Goal: Task Accomplishment & Management: Complete application form

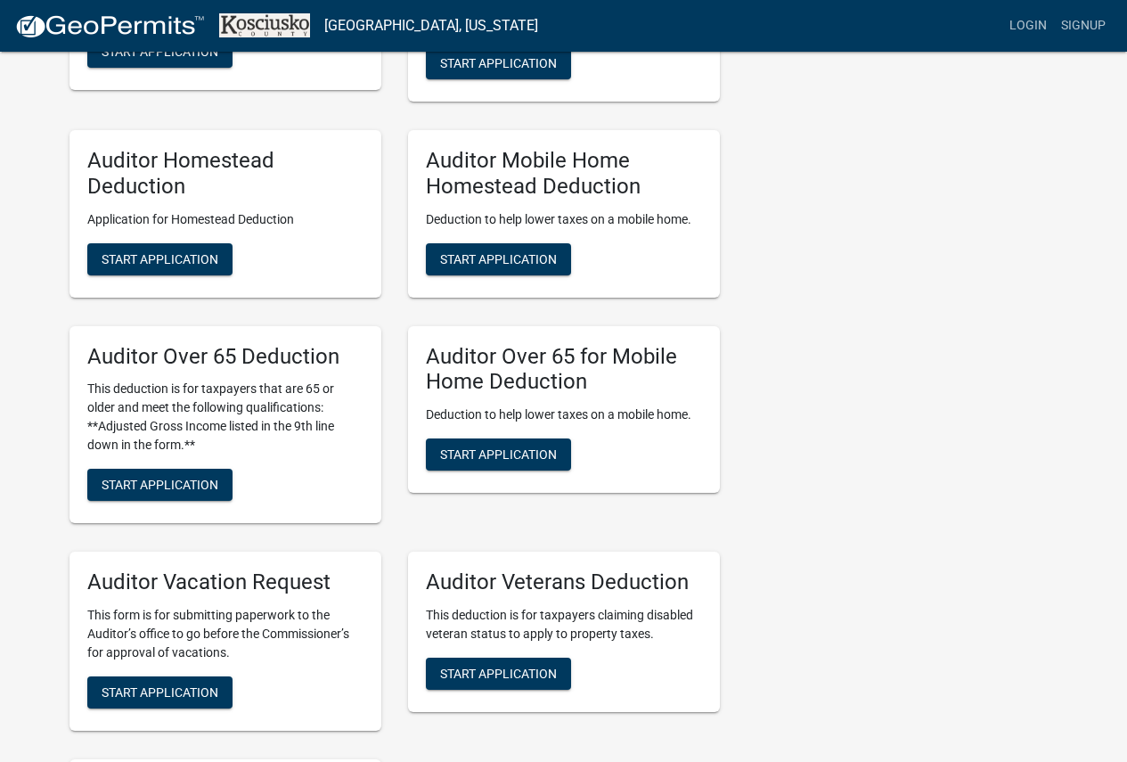
scroll to position [980, 0]
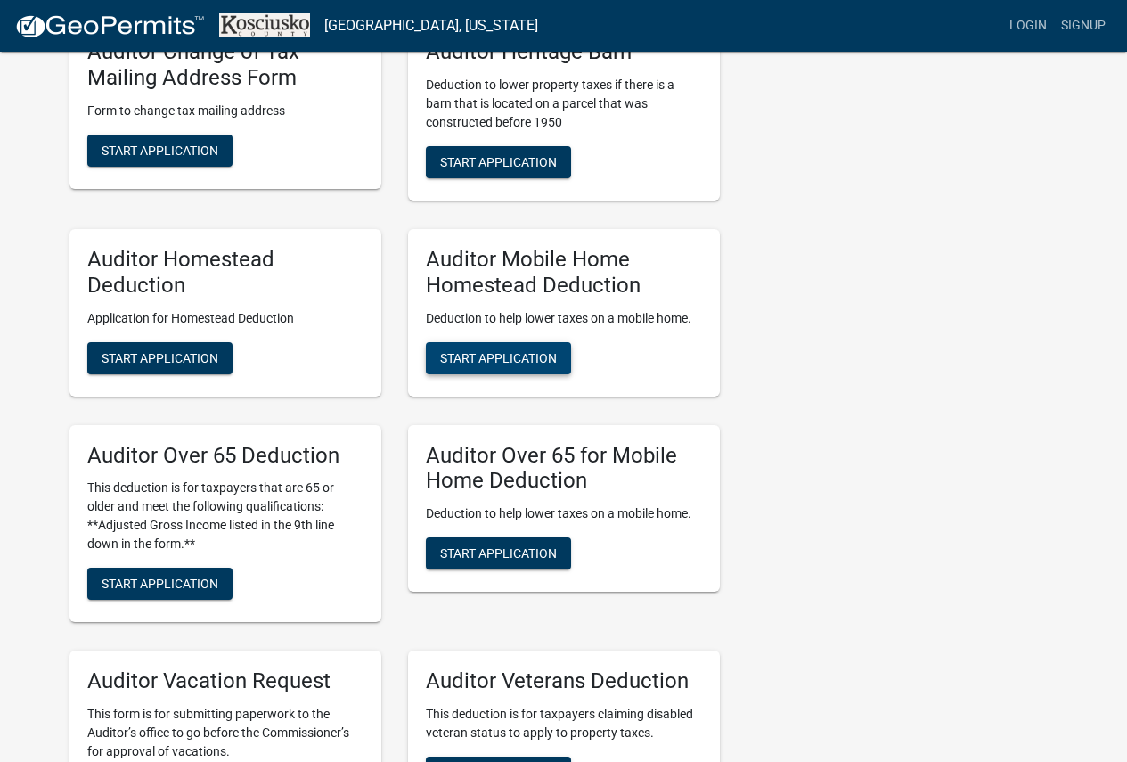
click at [448, 359] on span "Start Application" at bounding box center [498, 357] width 117 height 14
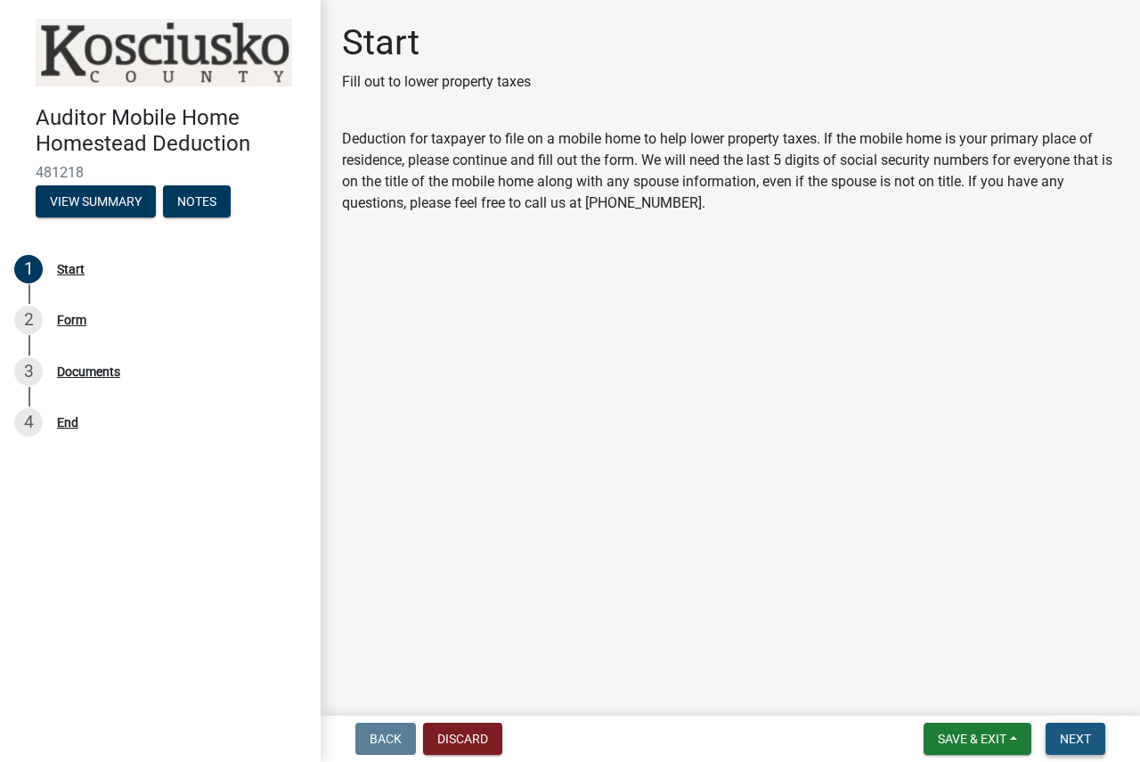
click at [1067, 732] on span "Next" at bounding box center [1075, 738] width 31 height 14
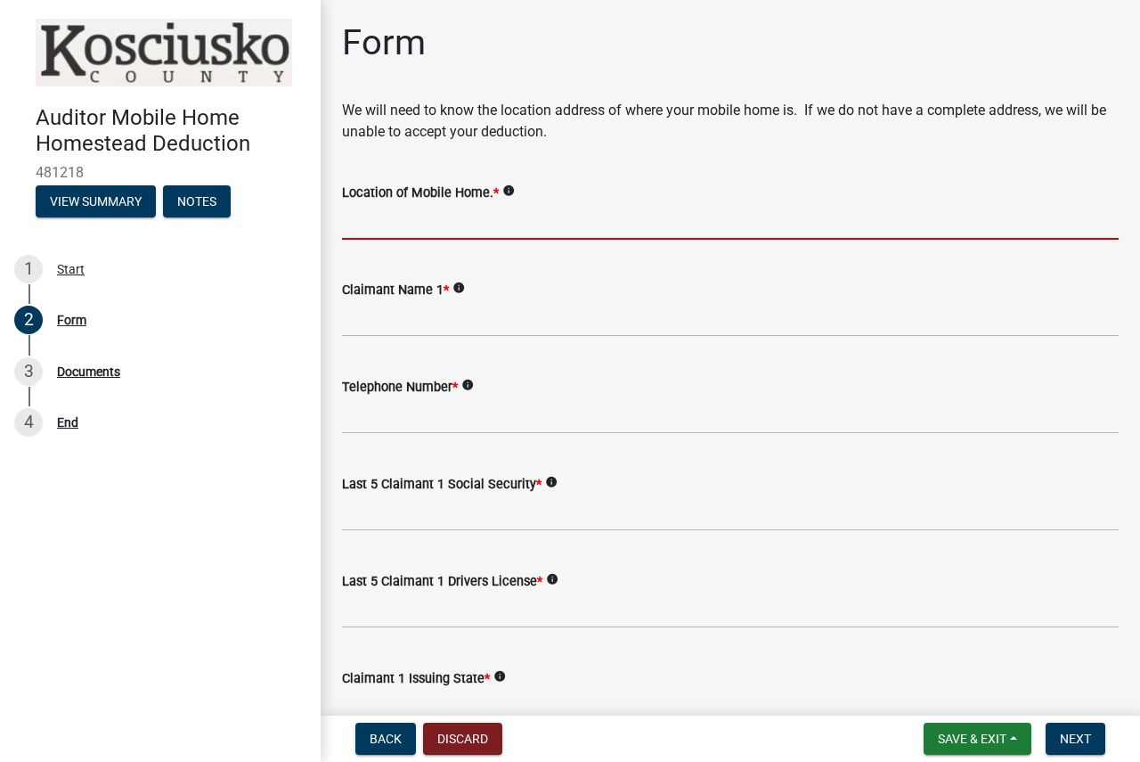
click at [492, 224] on input "Location of Mobile Home. *" at bounding box center [730, 221] width 777 height 37
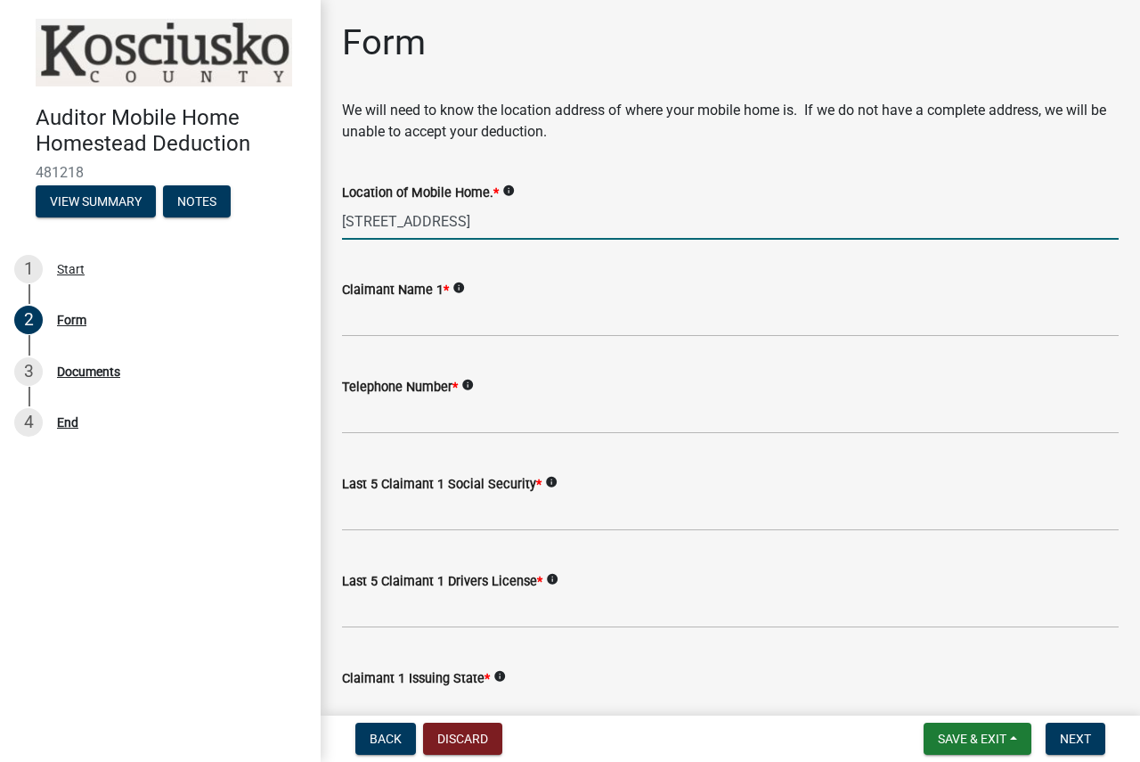
type input "[STREET_ADDRESS]"
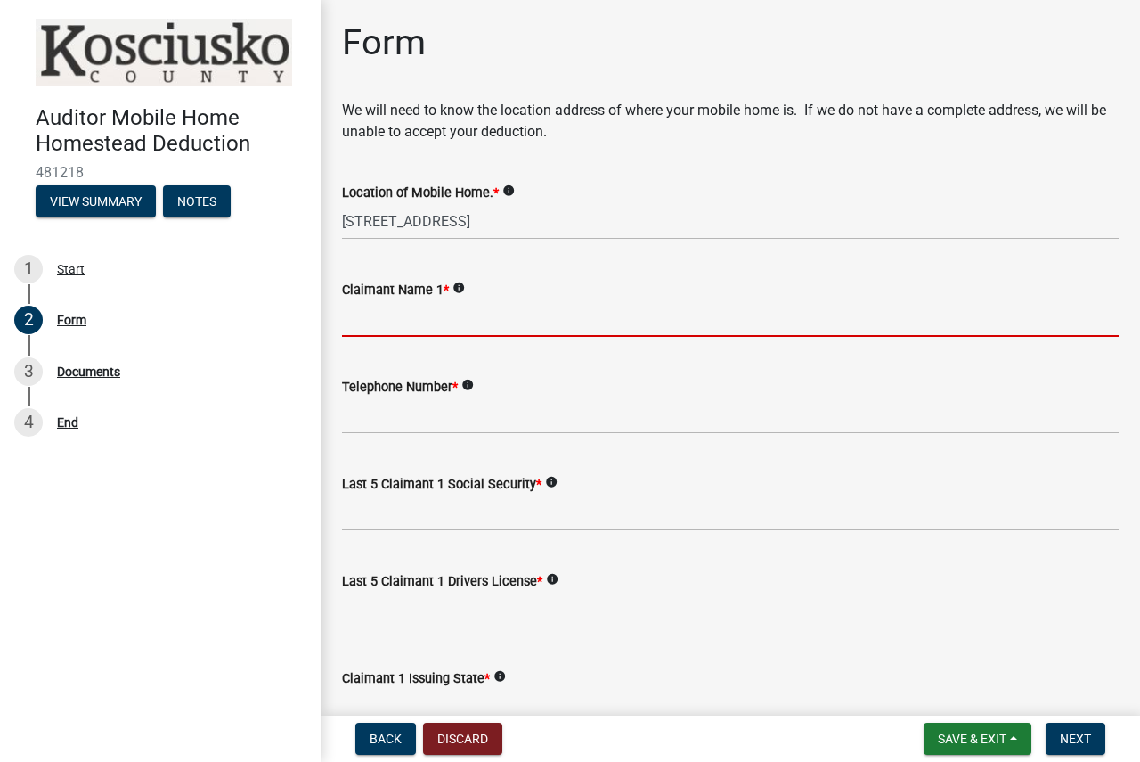
click at [380, 329] on input "Claimant Name 1 *" at bounding box center [730, 318] width 777 height 37
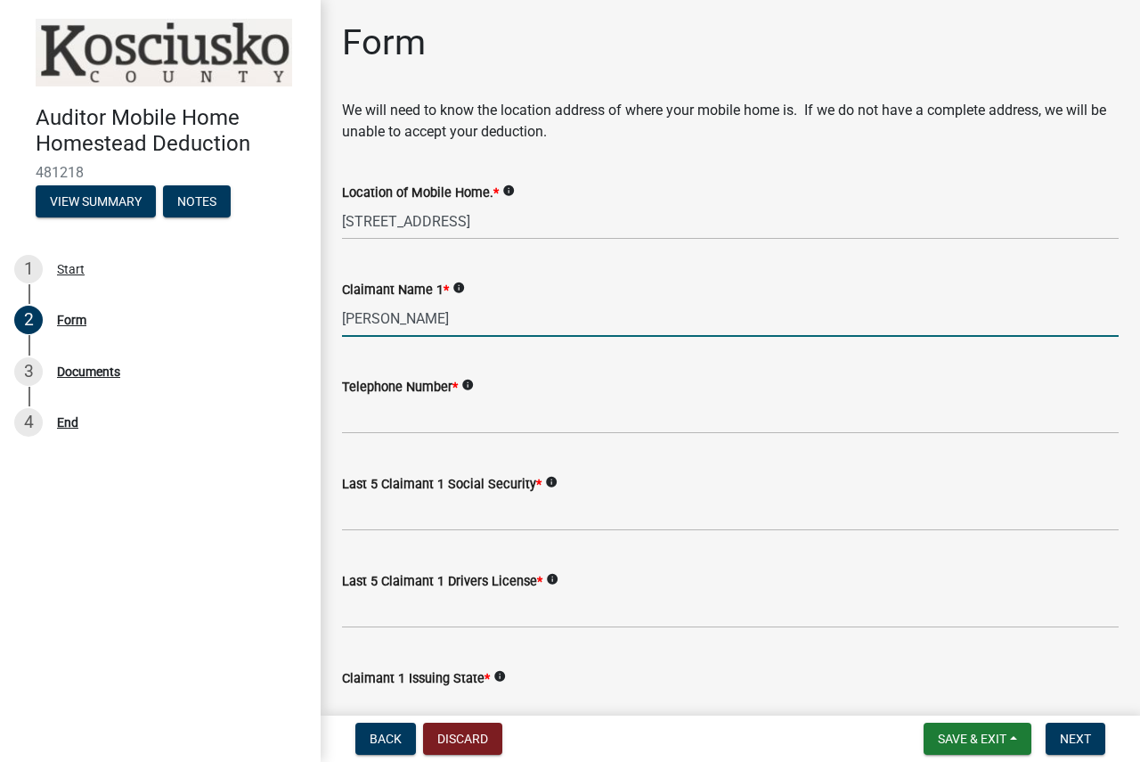
type input "[PERSON_NAME]"
click at [404, 420] on input "Telephone Number *" at bounding box center [730, 415] width 777 height 37
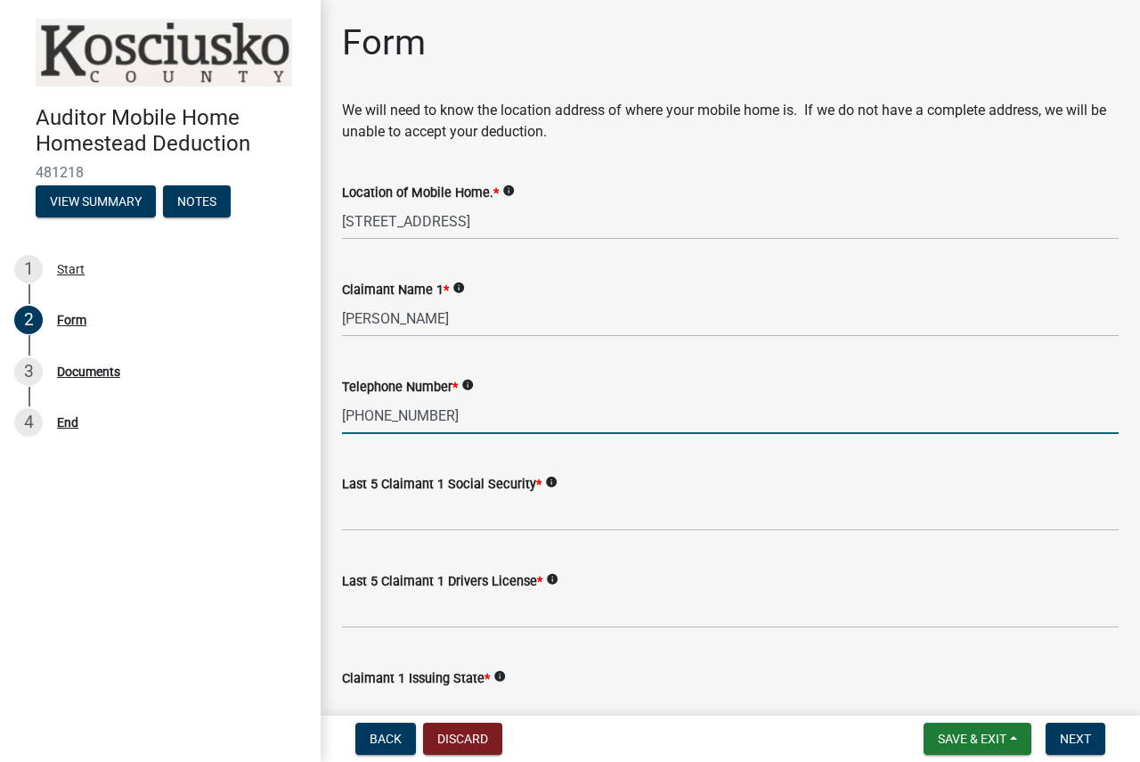
type input "[PHONE_NUMBER]"
click at [414, 502] on input "Last 5 Claimant 1 Social Security *" at bounding box center [730, 512] width 777 height 37
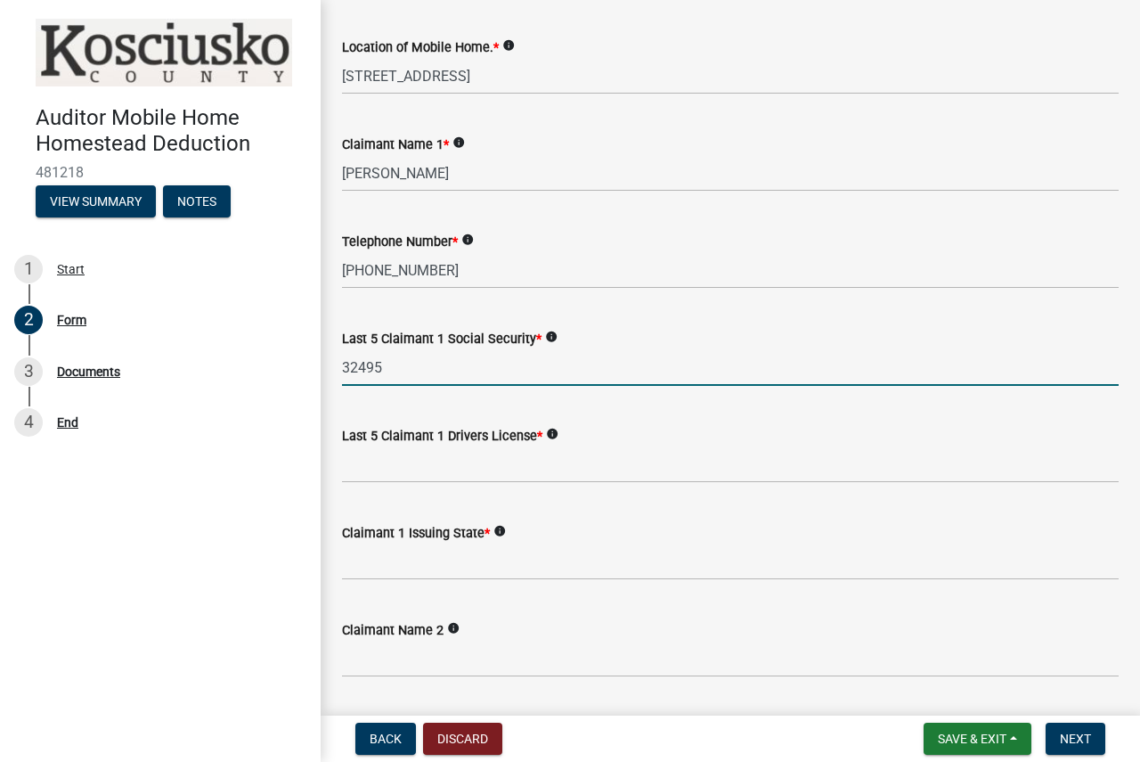
scroll to position [178, 0]
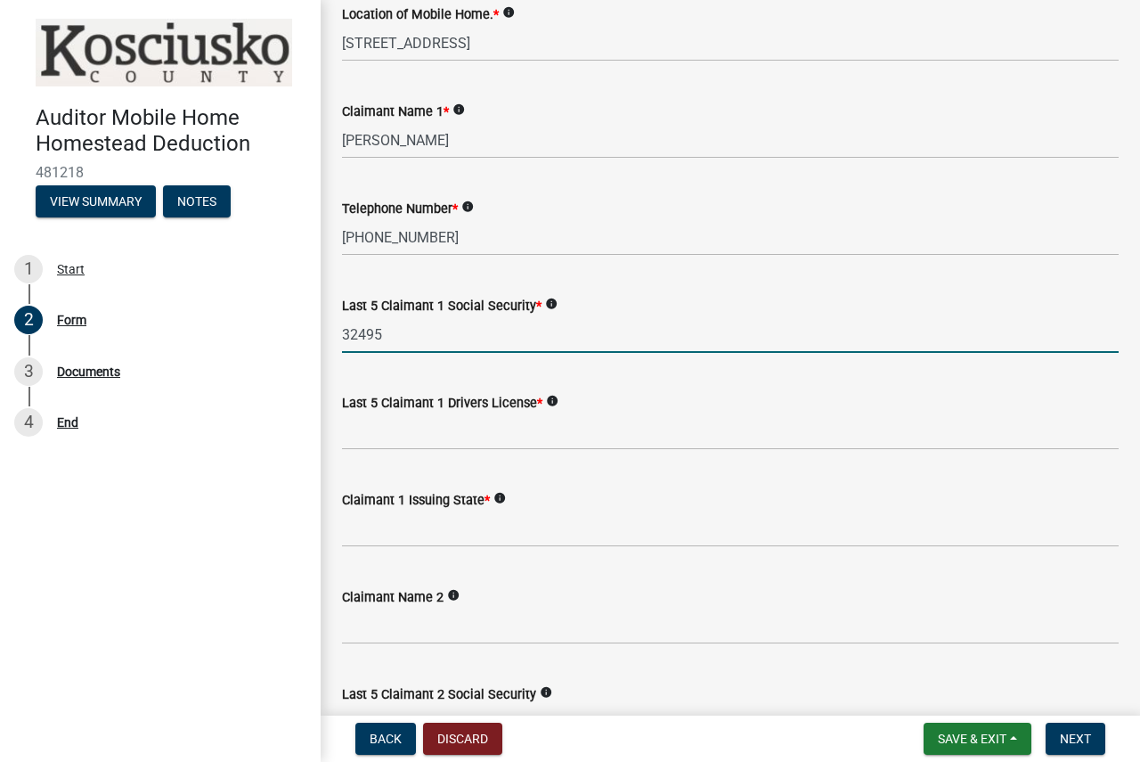
type input "32495"
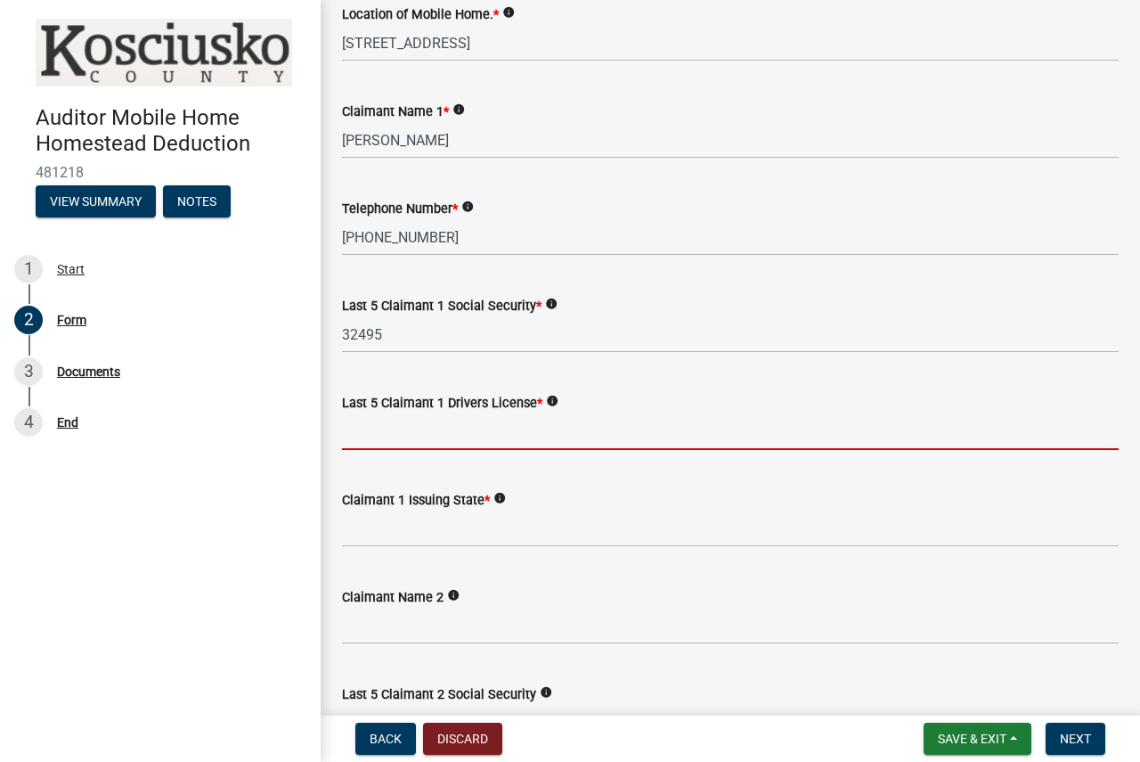
click at [431, 429] on input "Last 5 Claimant 1 Drivers License *" at bounding box center [730, 431] width 777 height 37
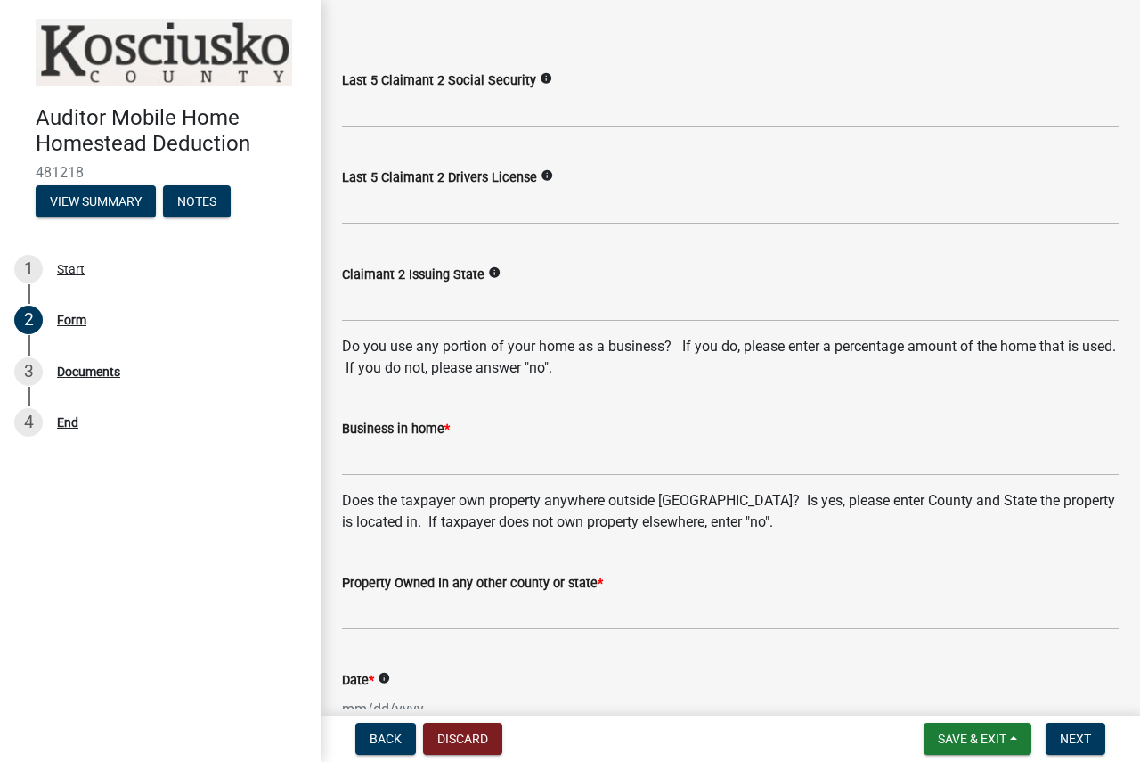
scroll to position [802, 0]
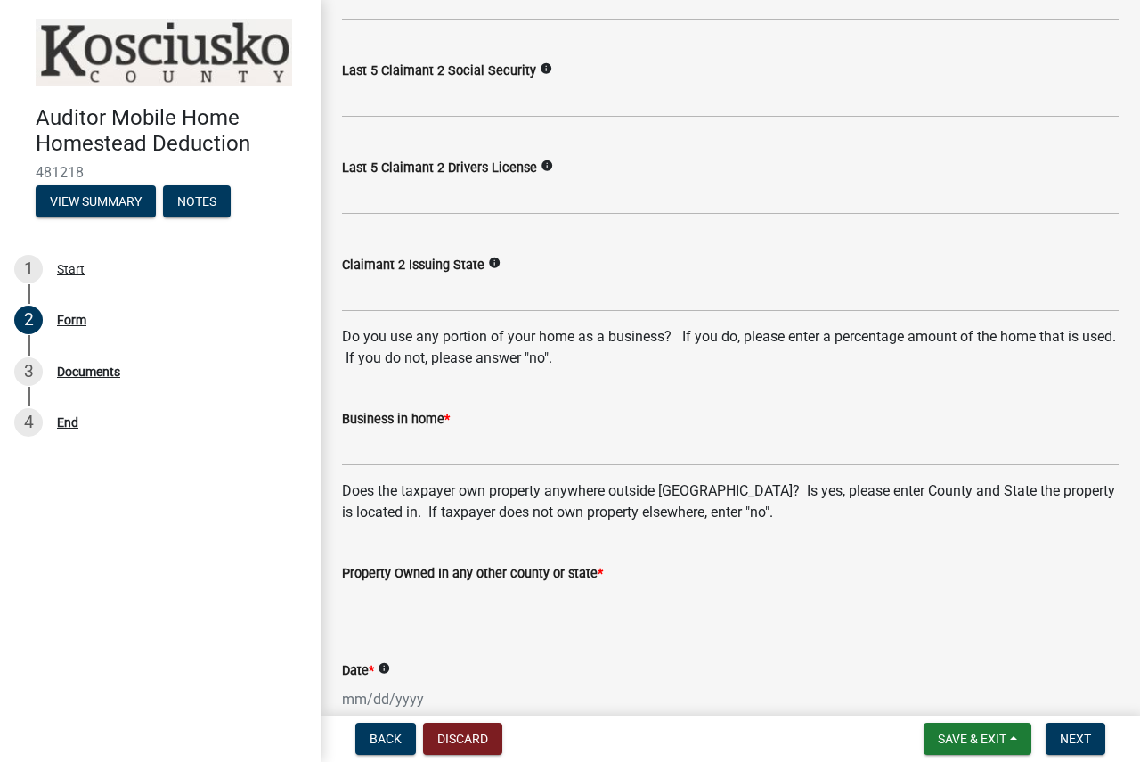
type input "78520"
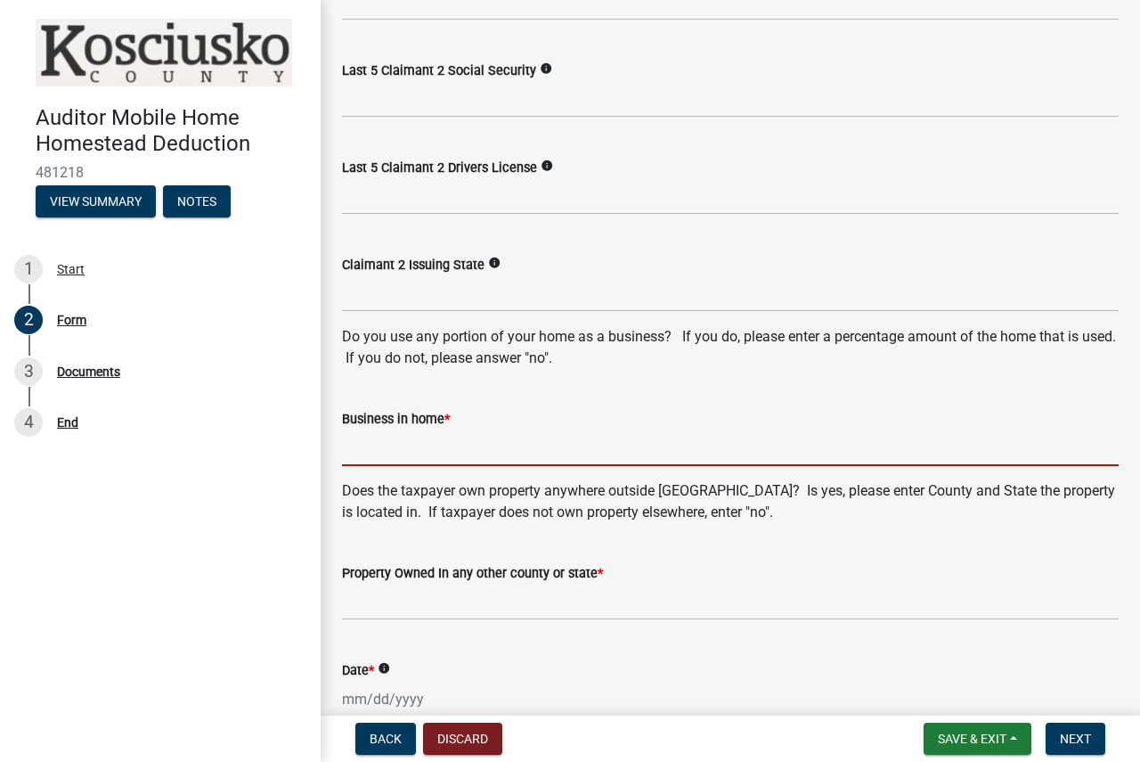
click at [393, 460] on input "Business in home *" at bounding box center [730, 447] width 777 height 37
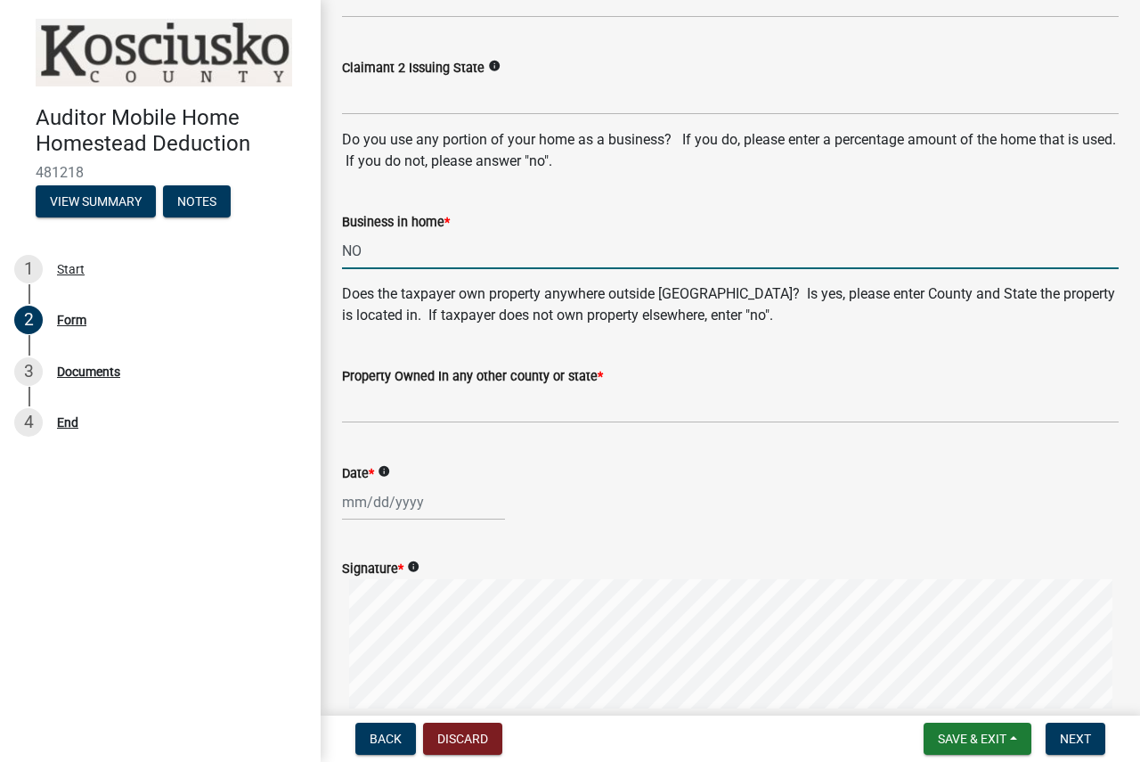
scroll to position [1069, 0]
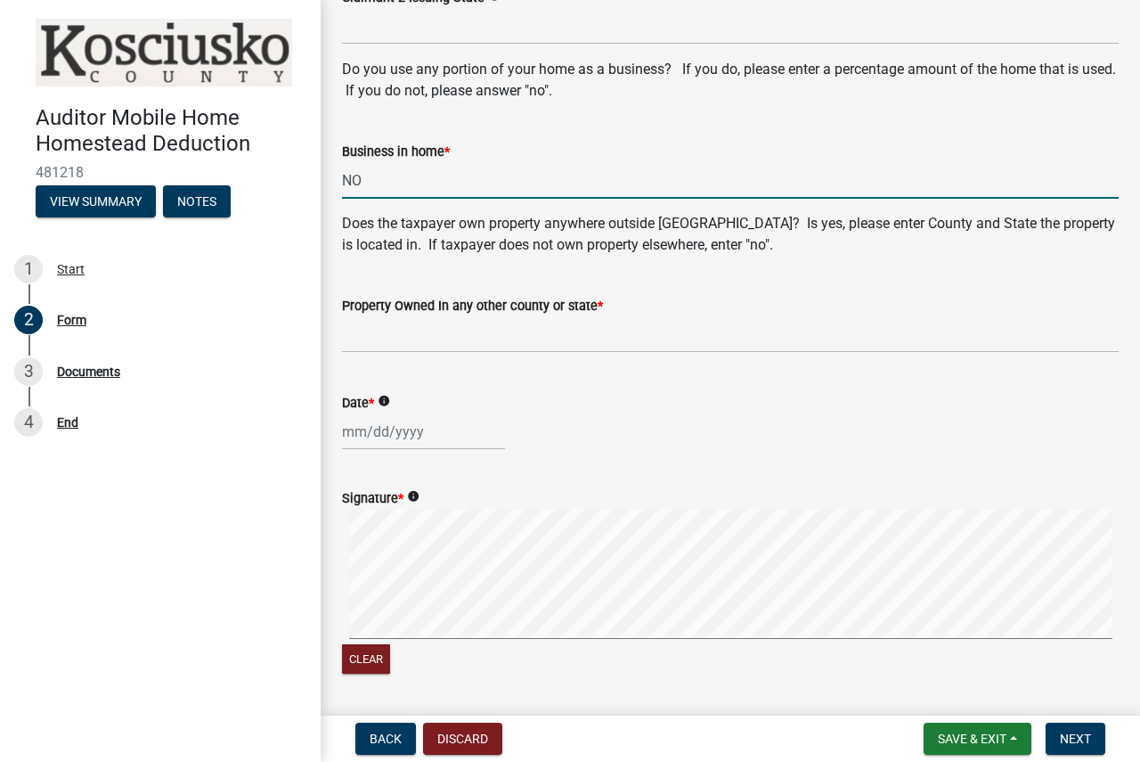
type input "NO"
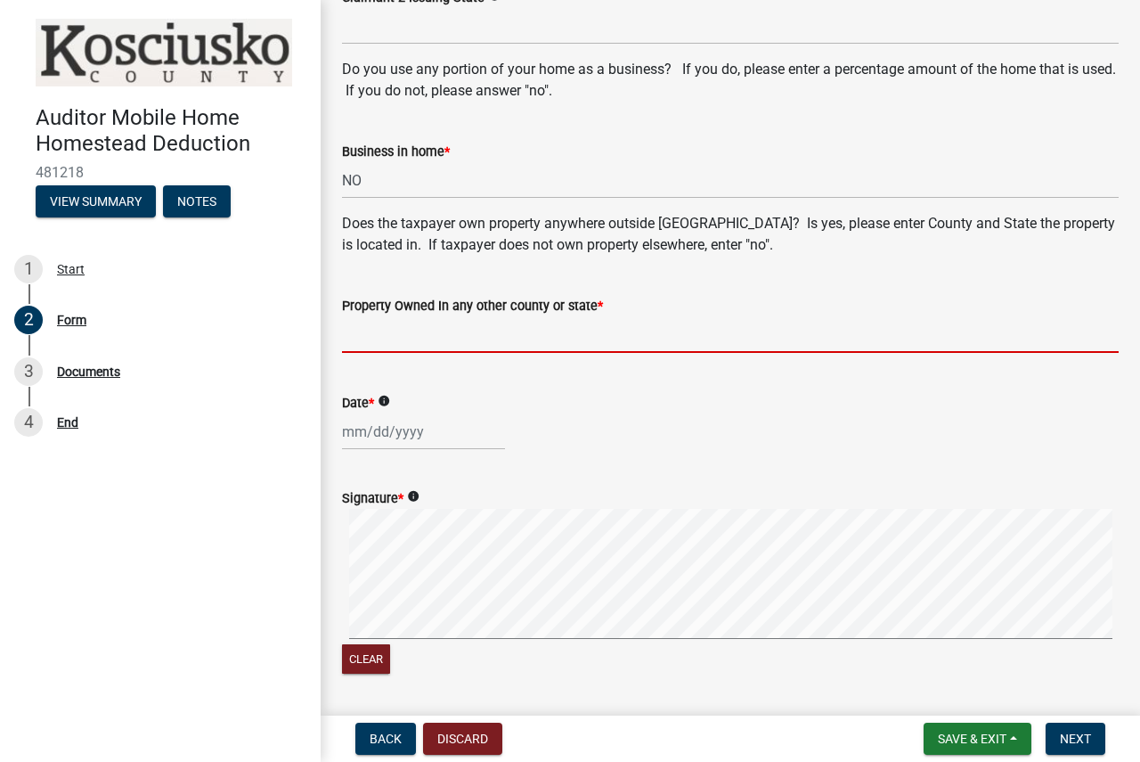
click at [406, 336] on input "Property Owned In any other county or state *" at bounding box center [730, 334] width 777 height 37
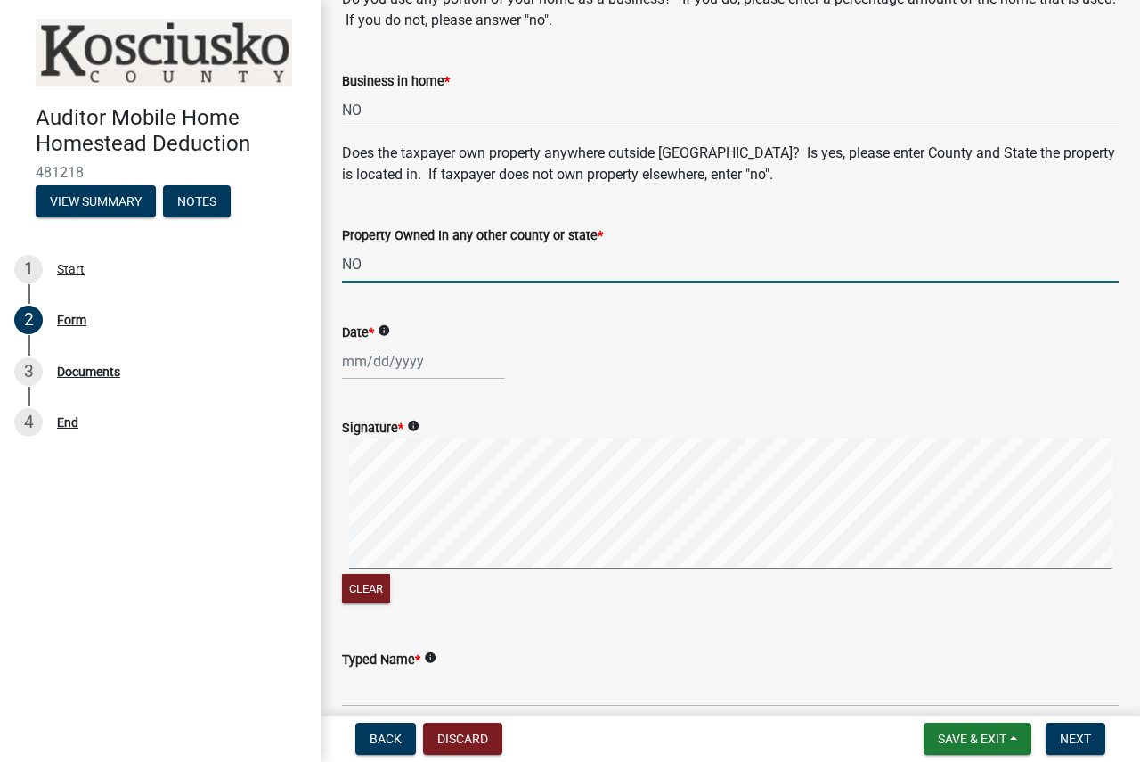
scroll to position [1336, 0]
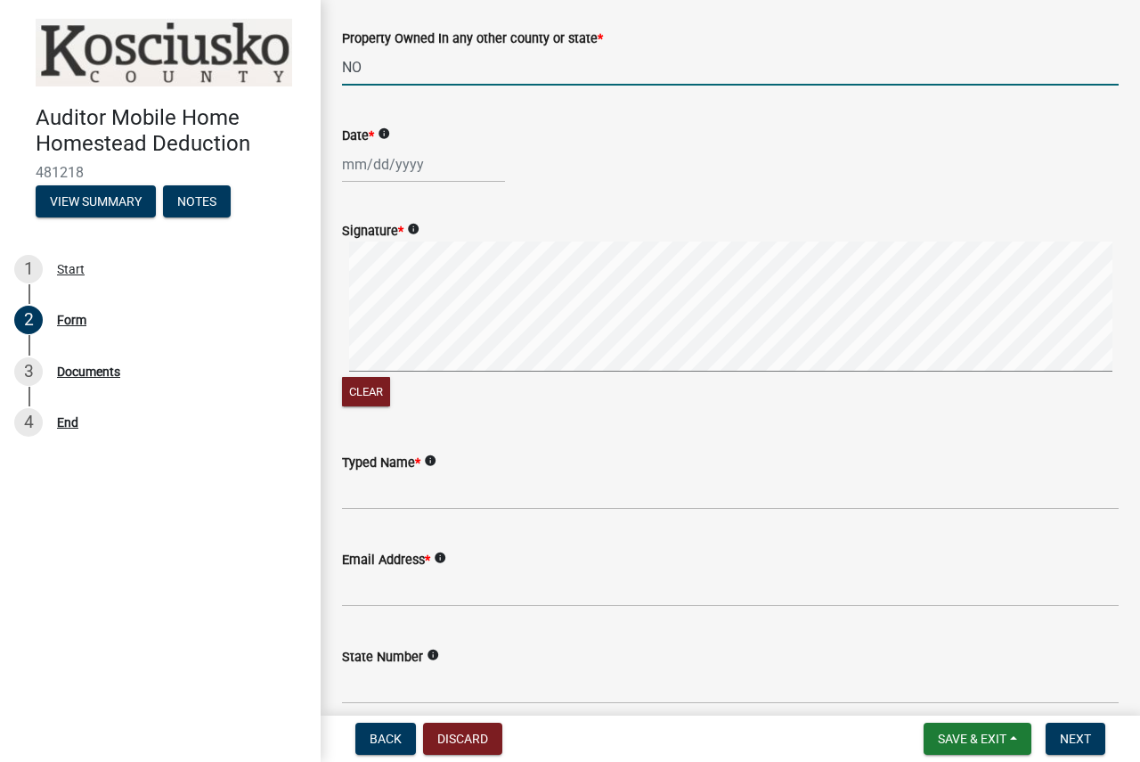
click at [338, 359] on div "Signature * info Clear" at bounding box center [731, 305] width 804 height 212
type input "NO"
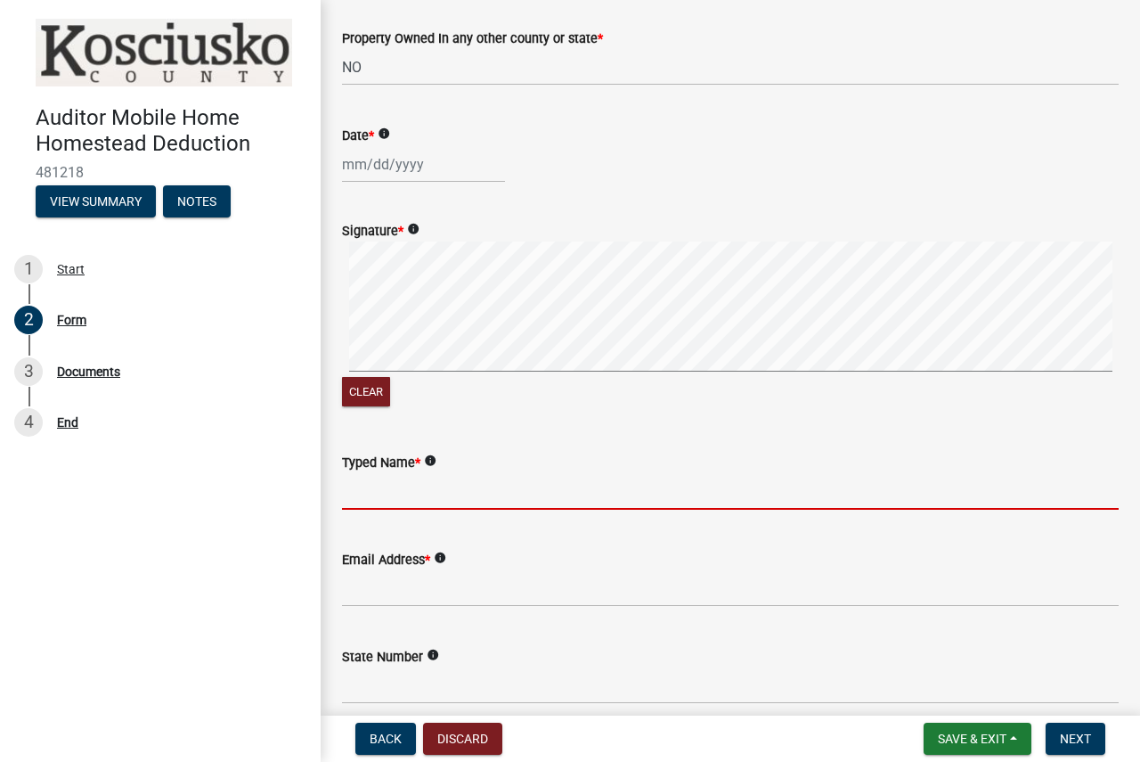
click at [388, 498] on input "Typed Name *" at bounding box center [730, 491] width 777 height 37
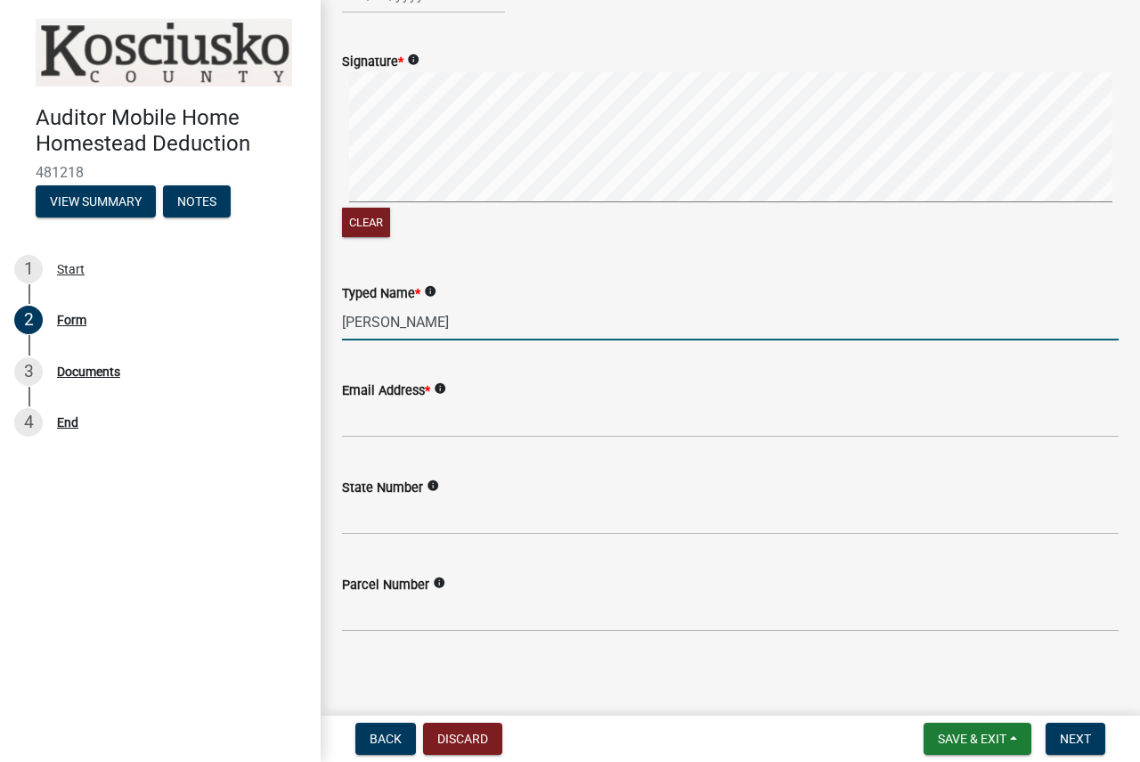
scroll to position [1513, 0]
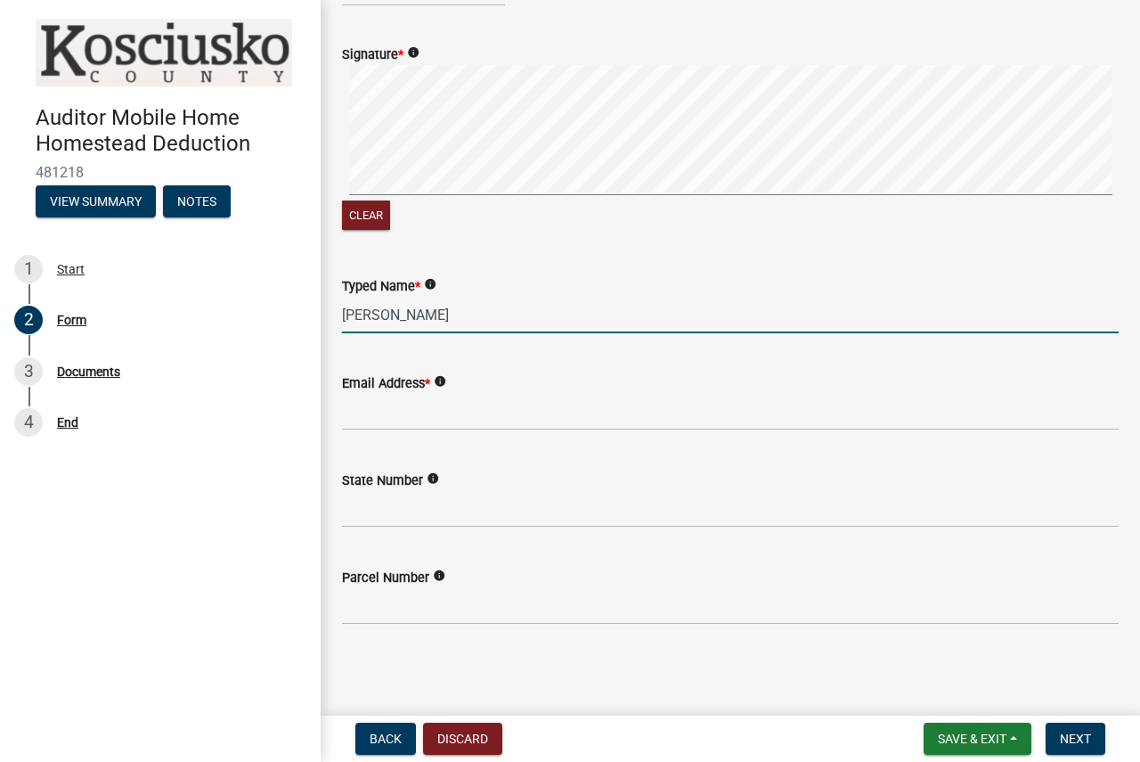
type input "[PERSON_NAME]"
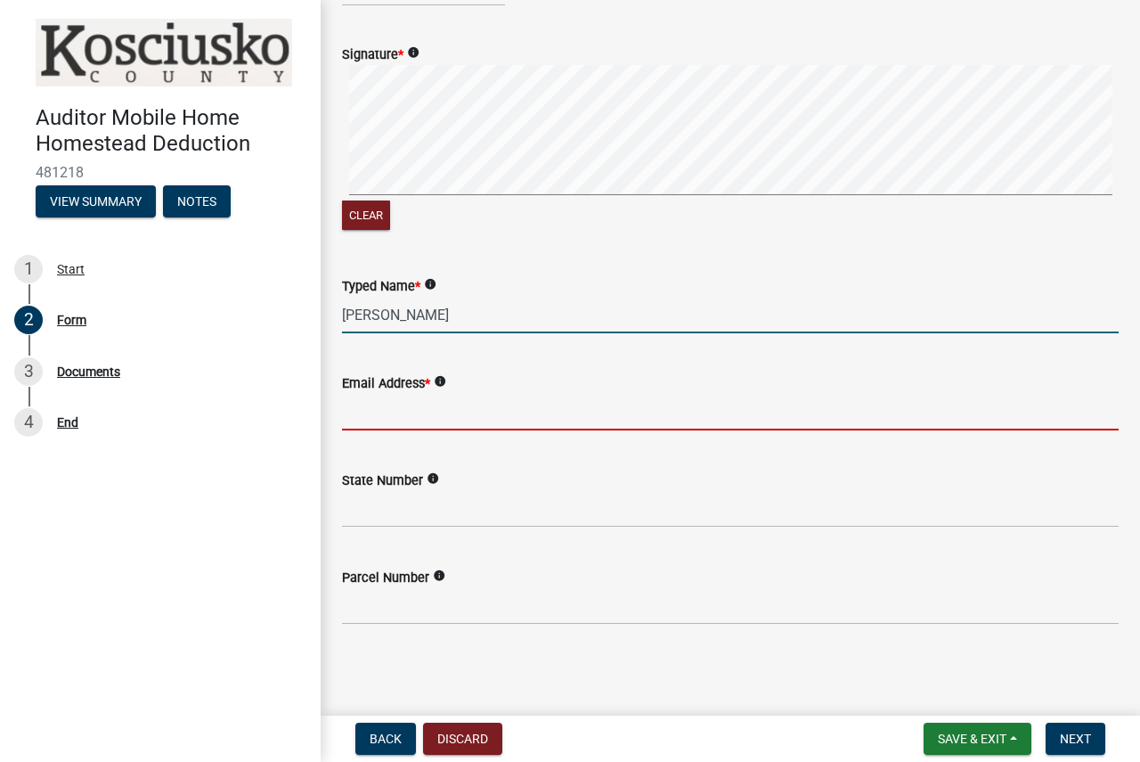
click at [413, 414] on input "Email Address *" at bounding box center [730, 412] width 777 height 37
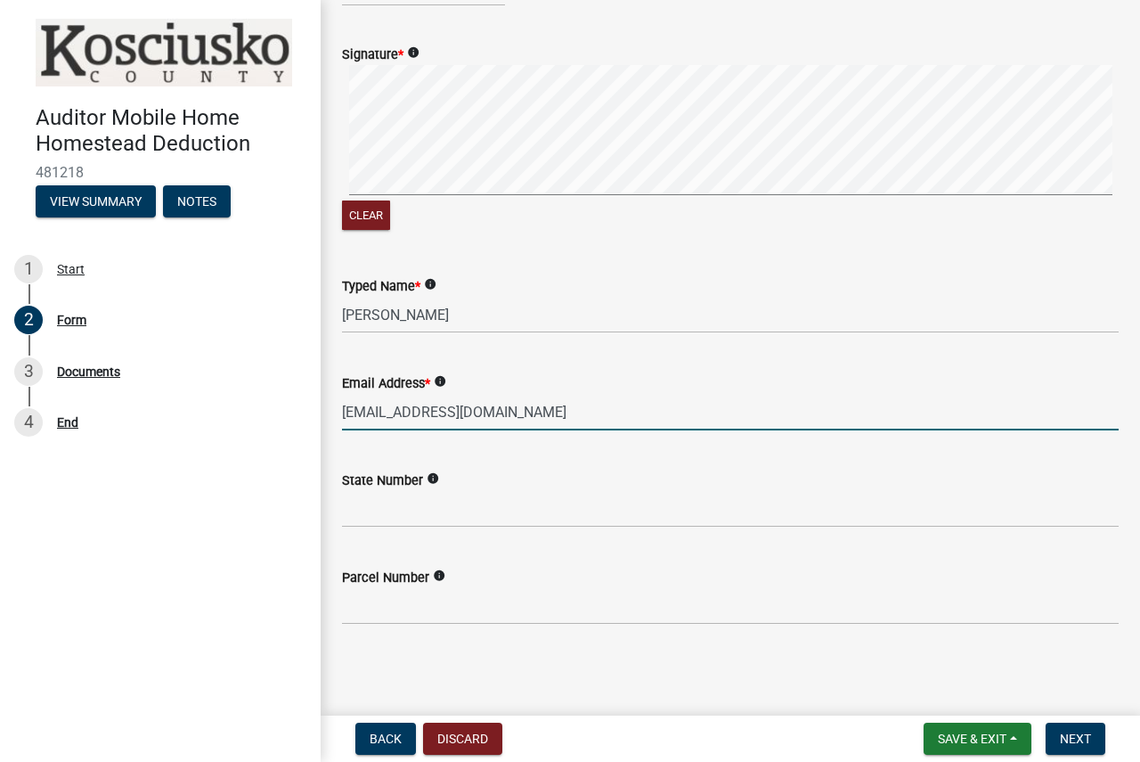
type input "[EMAIL_ADDRESS][DOMAIN_NAME]"
click at [405, 502] on input "State Number" at bounding box center [730, 509] width 777 height 37
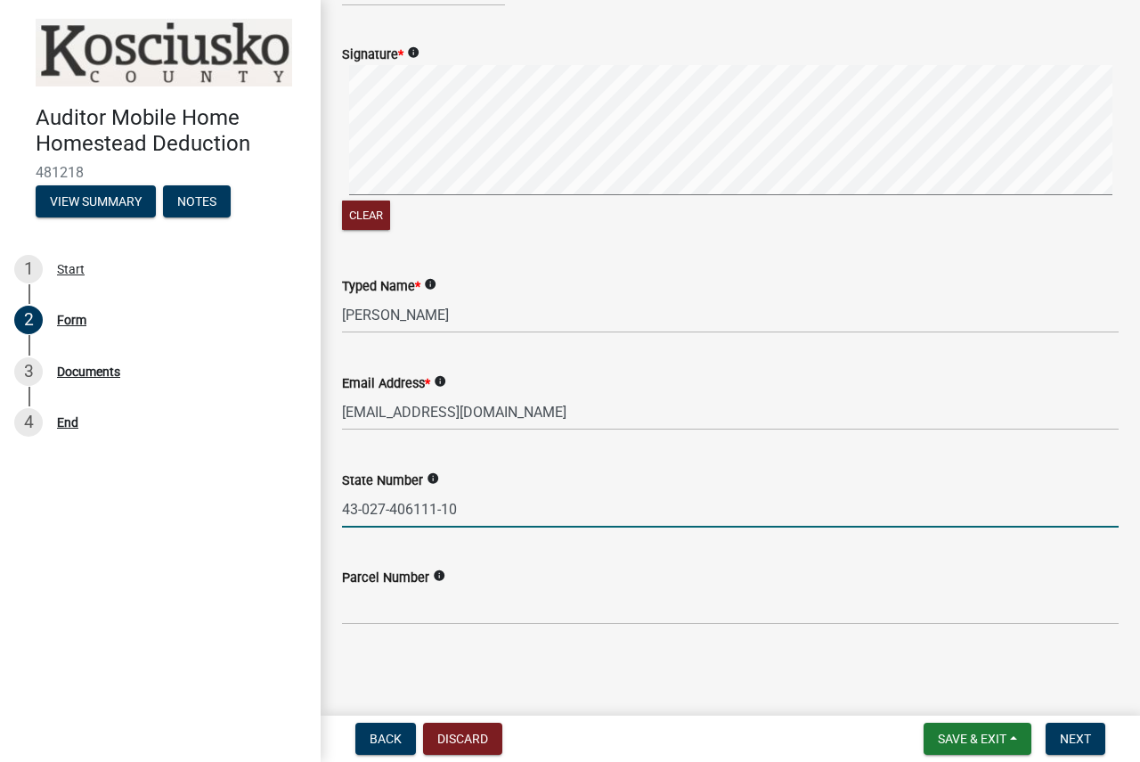
type input "43-027-406111-10"
click at [409, 604] on input "Parcel Number" at bounding box center [730, 606] width 777 height 37
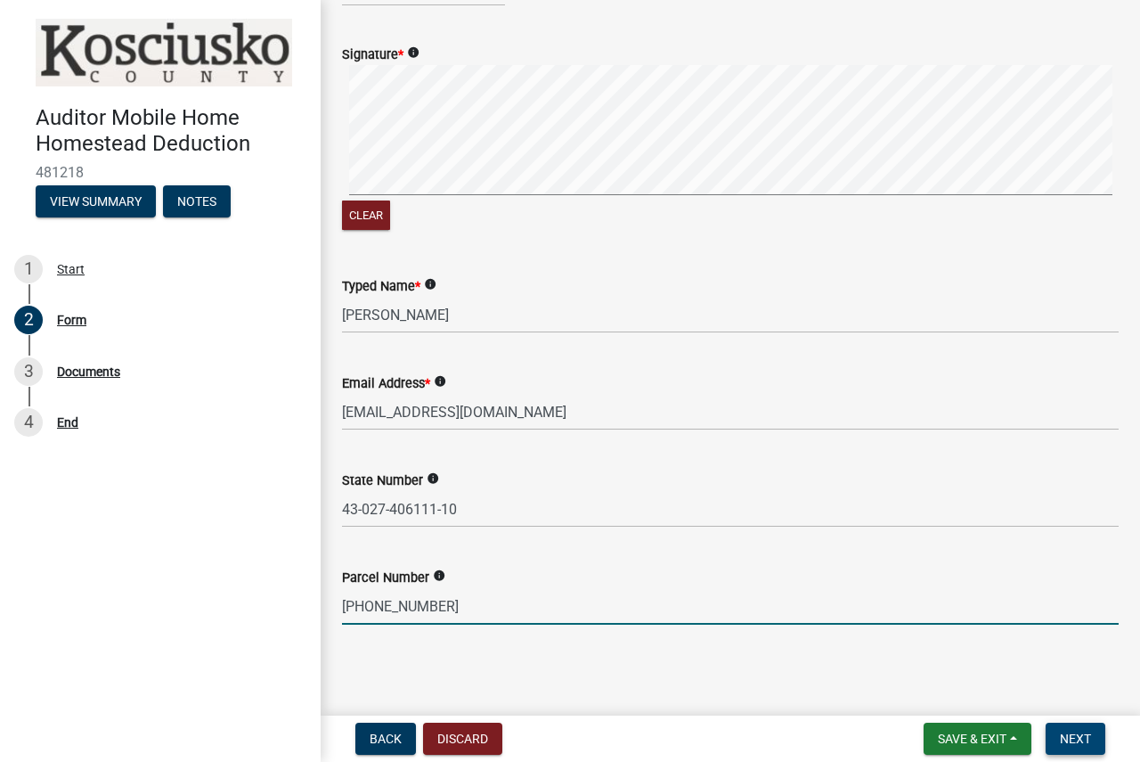
type input "[PHONE_NUMBER]"
click at [1092, 742] on button "Next" at bounding box center [1076, 738] width 60 height 32
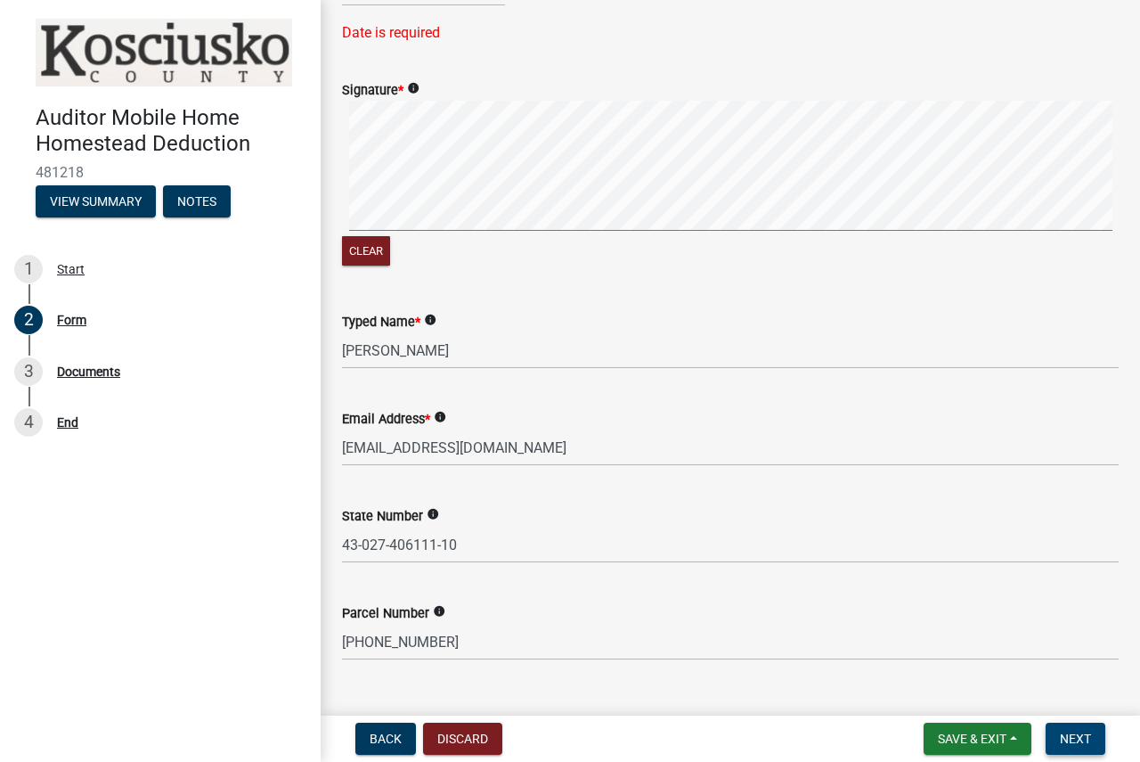
scroll to position [1089, 0]
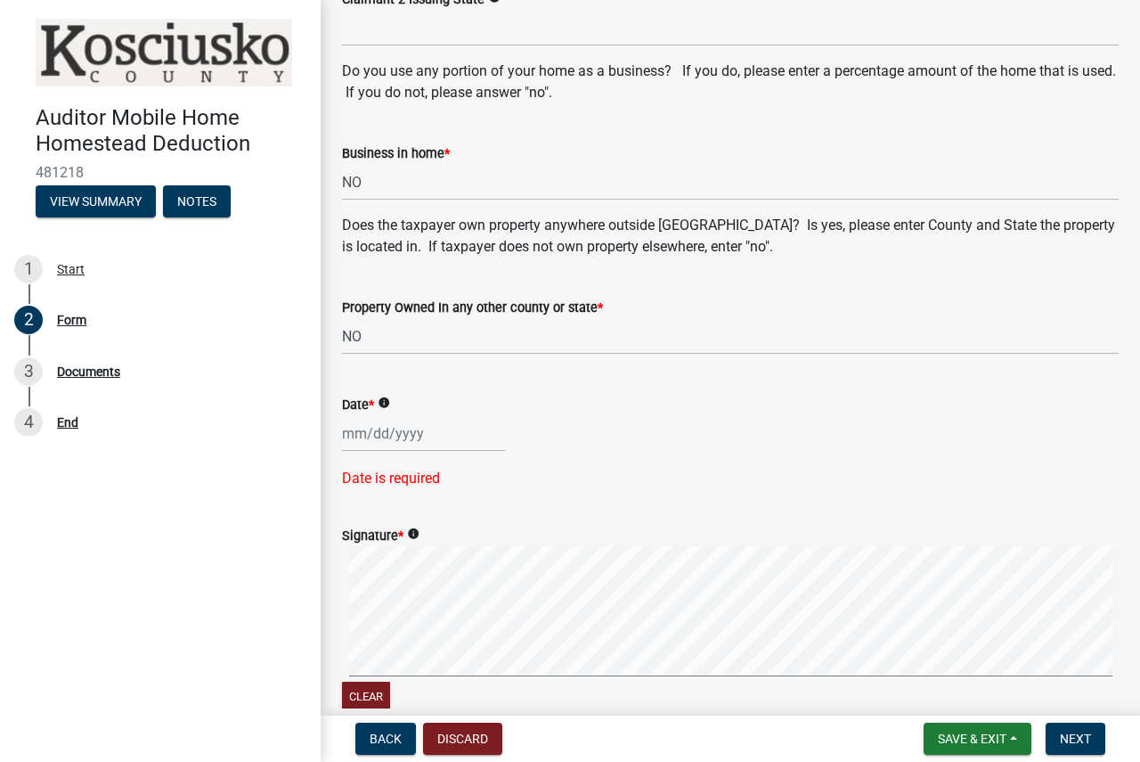
click at [402, 440] on div at bounding box center [423, 433] width 163 height 37
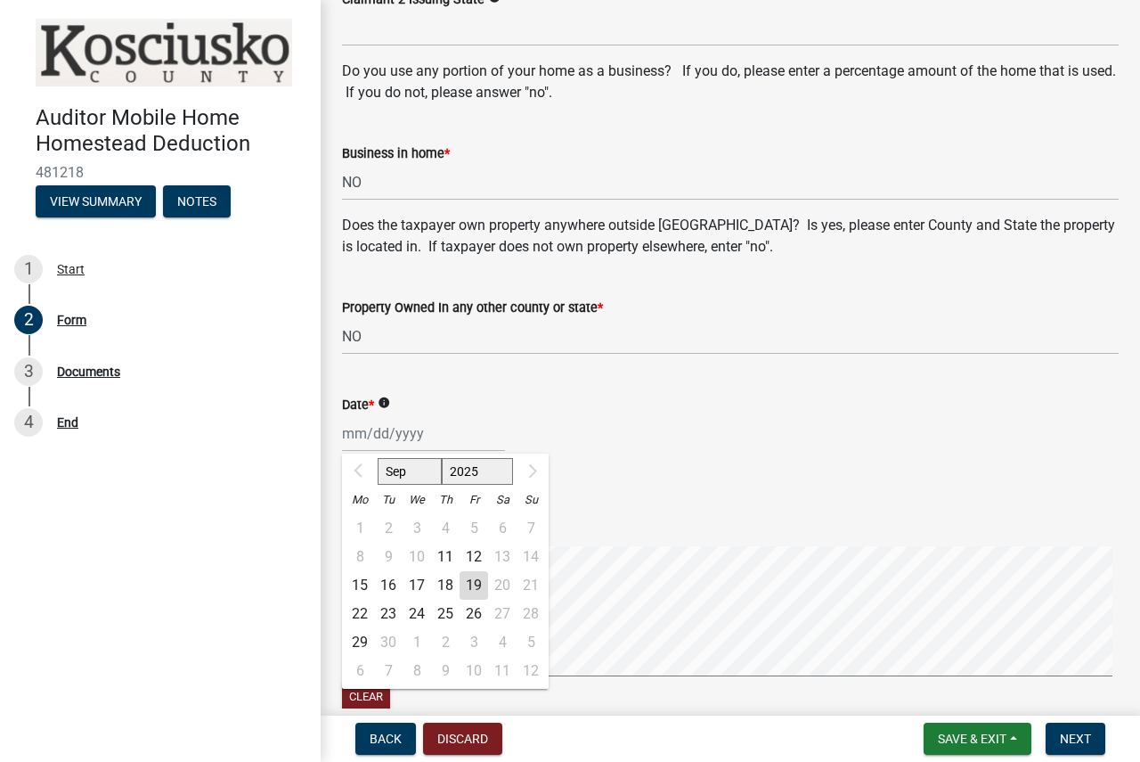
click at [371, 569] on div "8 9 10 11 12 13 14" at bounding box center [445, 557] width 207 height 29
click at [483, 584] on div "19" at bounding box center [474, 585] width 29 height 29
type input "[DATE]"
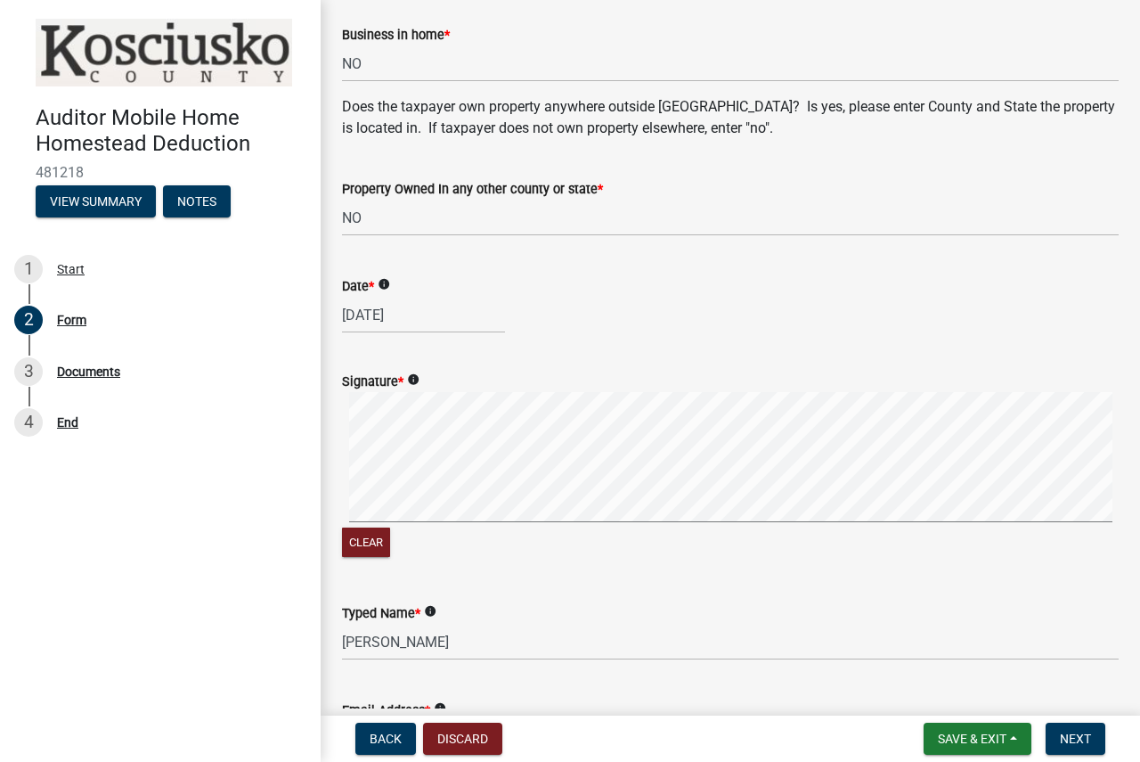
scroll to position [1534, 0]
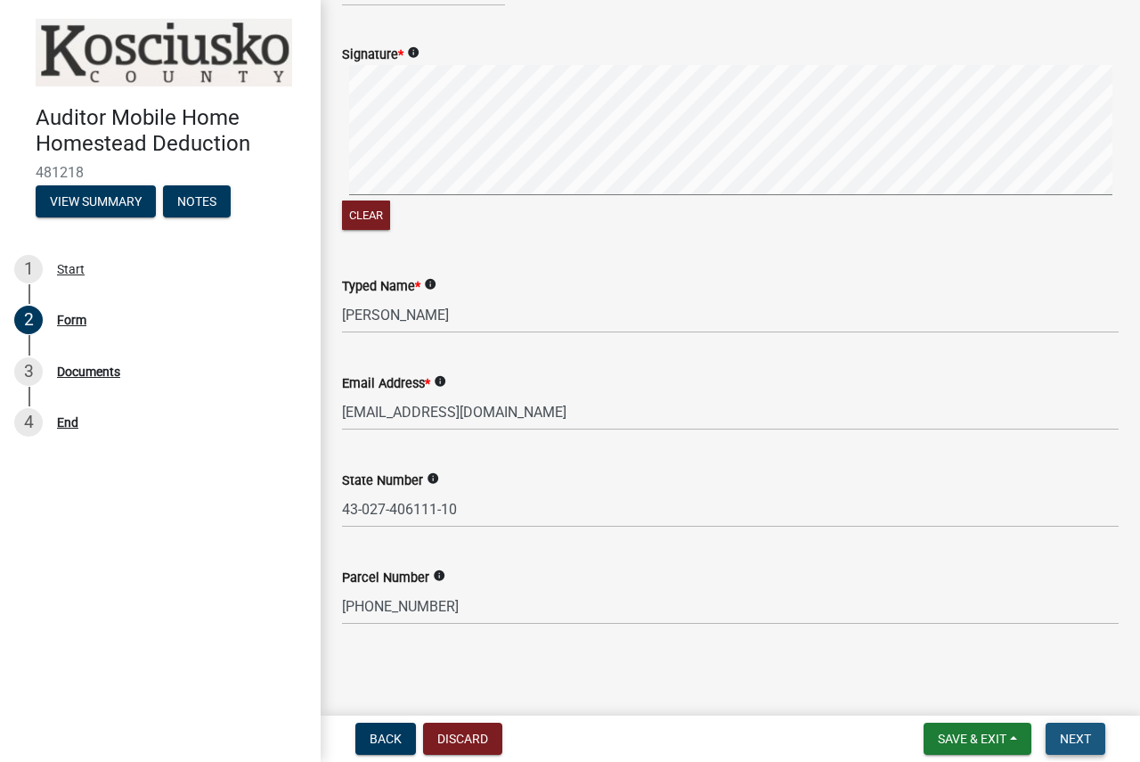
click at [1080, 731] on span "Next" at bounding box center [1075, 738] width 31 height 14
click at [1069, 743] on span "Next" at bounding box center [1075, 738] width 31 height 14
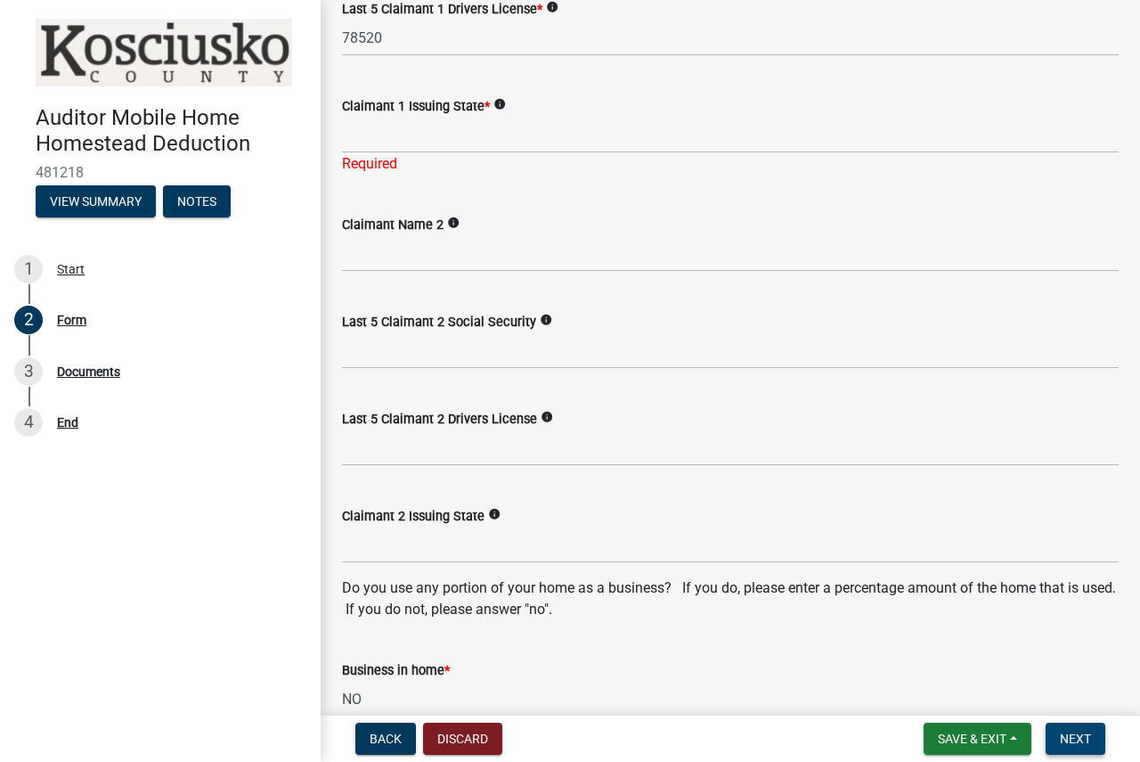
scroll to position [465, 0]
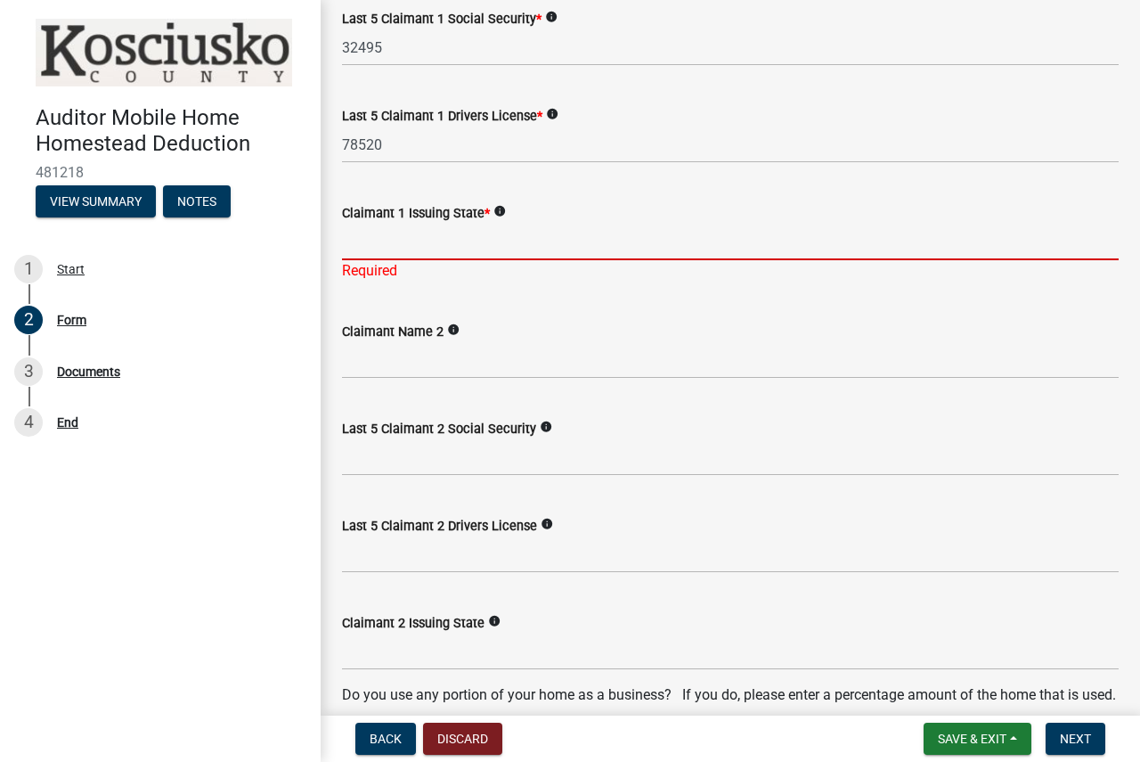
click at [494, 239] on input "Claimant 1 Issuing State *" at bounding box center [730, 242] width 777 height 37
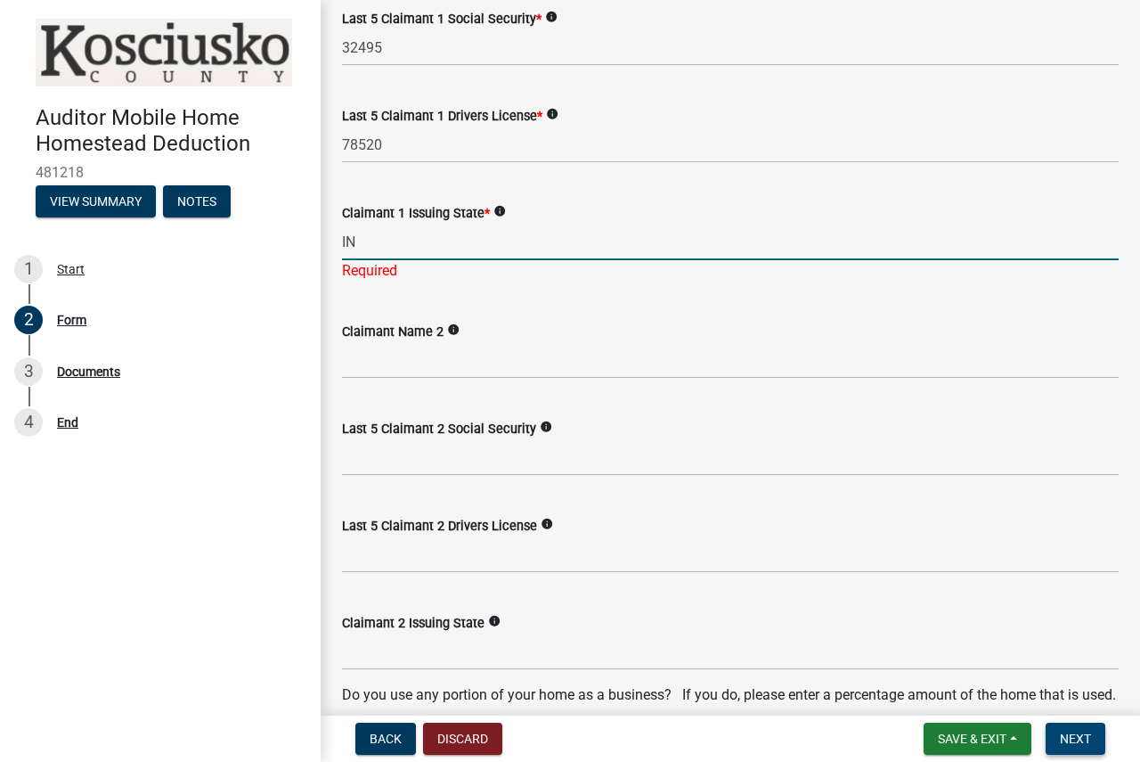
type input "IN"
click at [1076, 741] on span "Next" at bounding box center [1075, 738] width 31 height 14
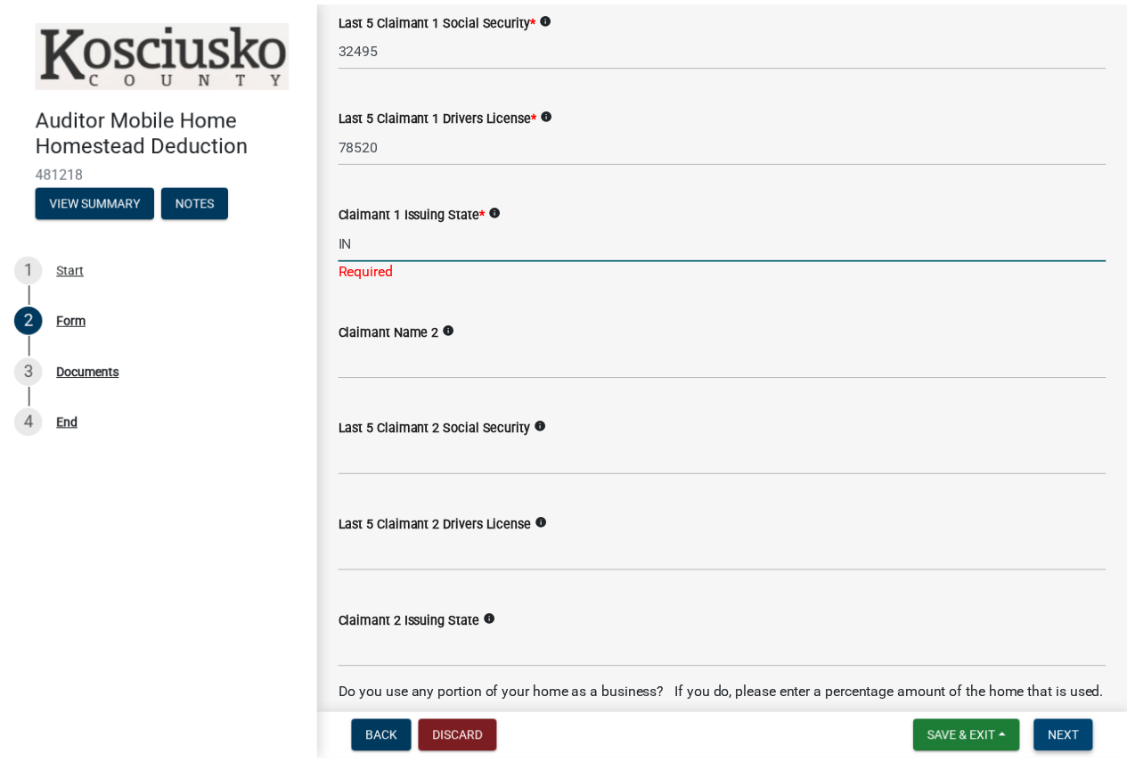
scroll to position [0, 0]
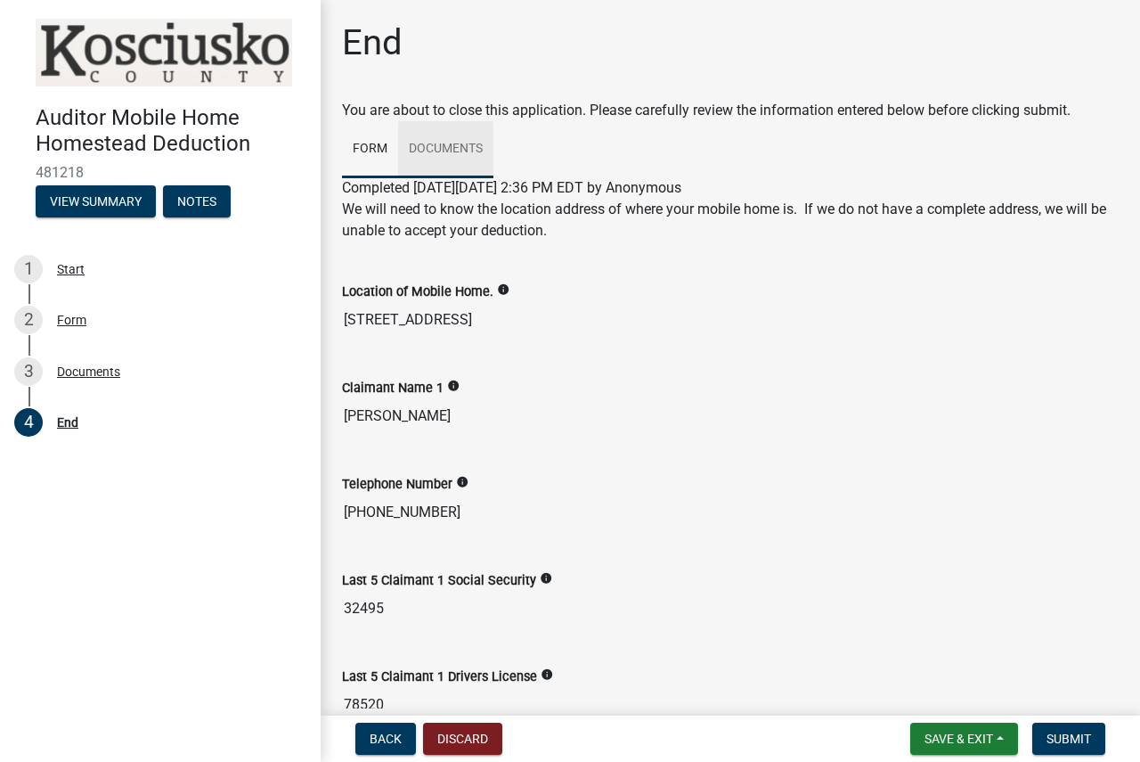
click at [465, 151] on link "Documents" at bounding box center [445, 149] width 95 height 57
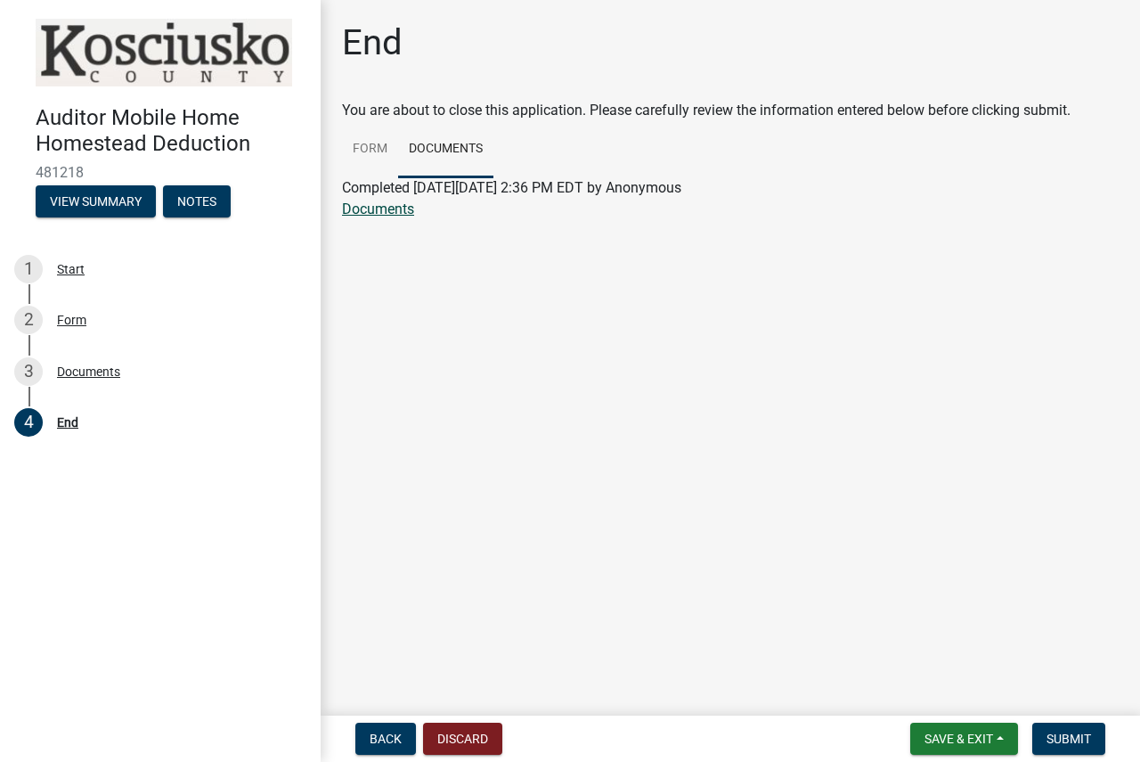
click at [392, 210] on link "Documents" at bounding box center [378, 208] width 72 height 17
click at [1054, 740] on span "Submit" at bounding box center [1069, 738] width 45 height 14
